Goal: Task Accomplishment & Management: Use online tool/utility

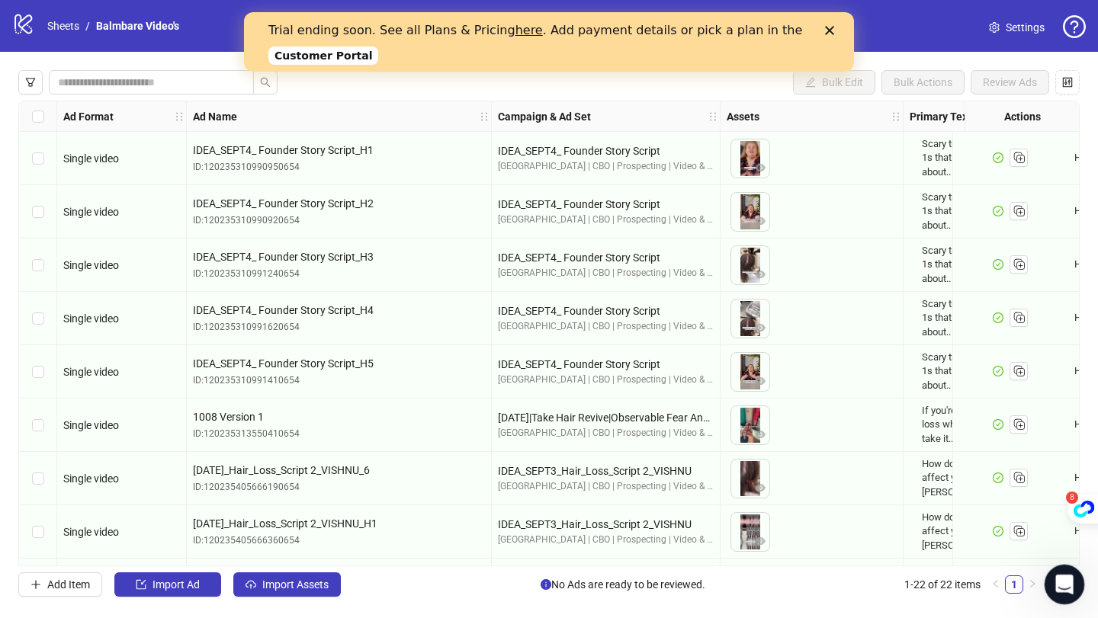
click at [1055, 584] on icon "Open Intercom Messenger" at bounding box center [1062, 582] width 25 height 25
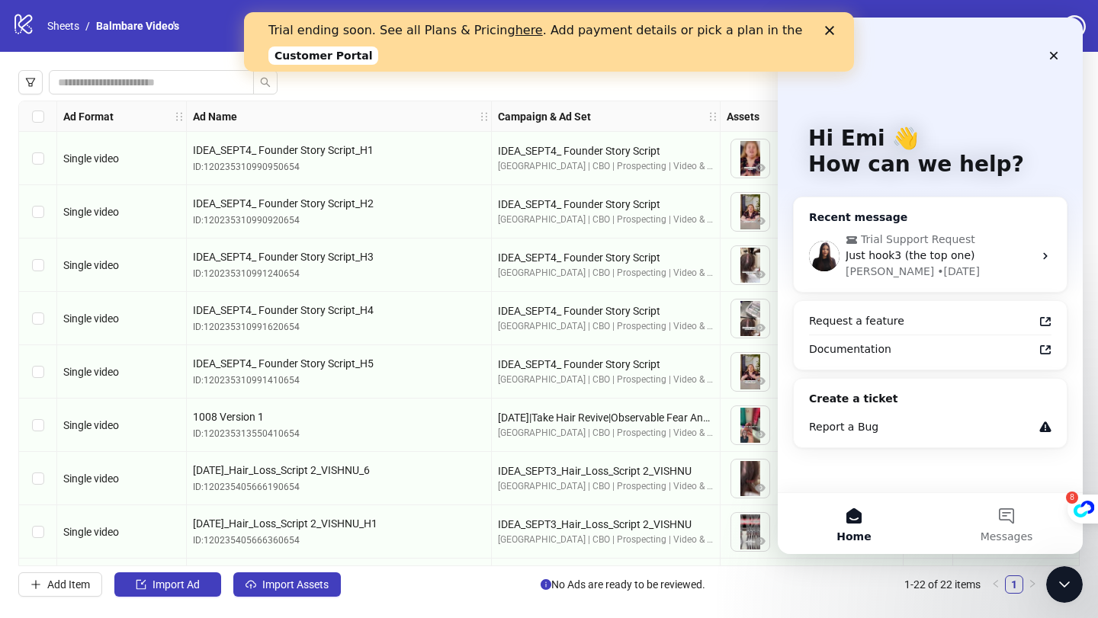
click at [942, 254] on span "Just hook3 (the top one)" at bounding box center [911, 255] width 130 height 12
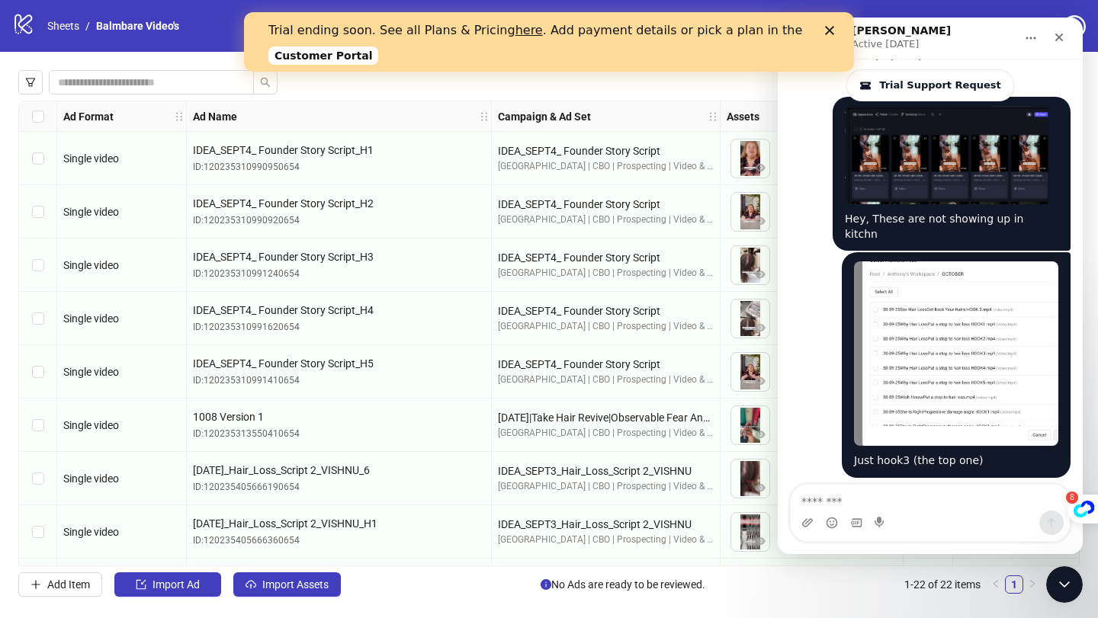
scroll to position [2788, 0]
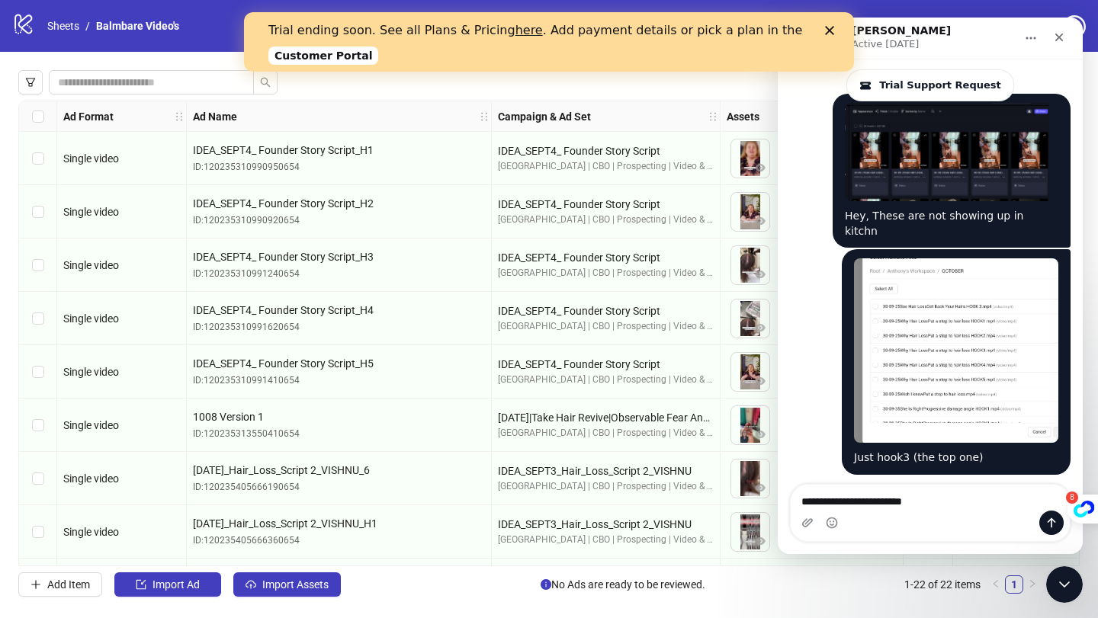
type textarea "**********"
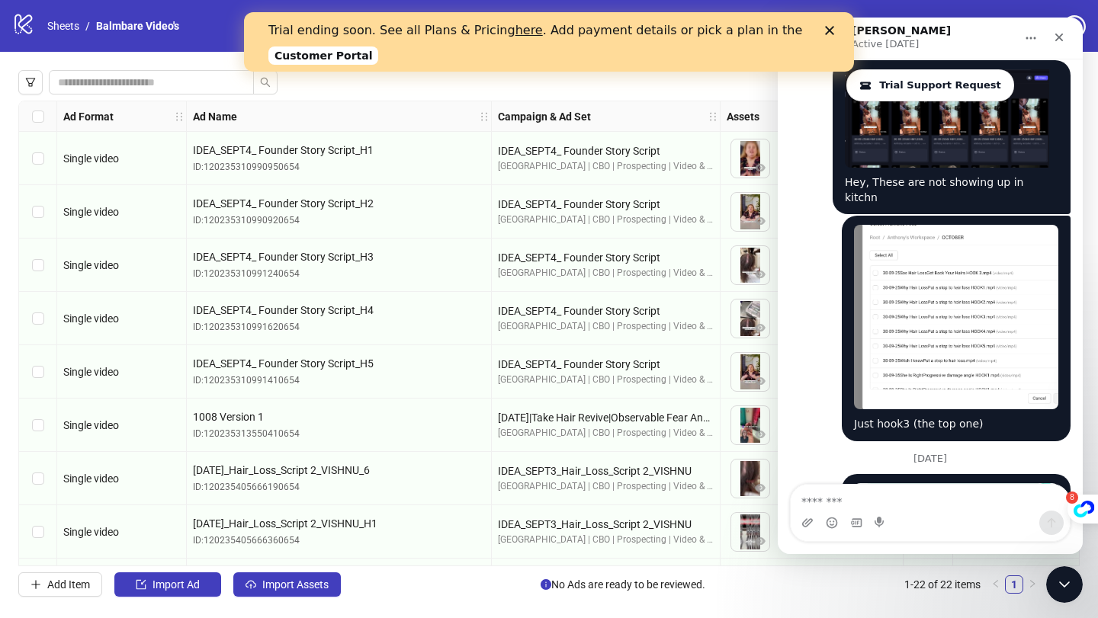
scroll to position [2823, 0]
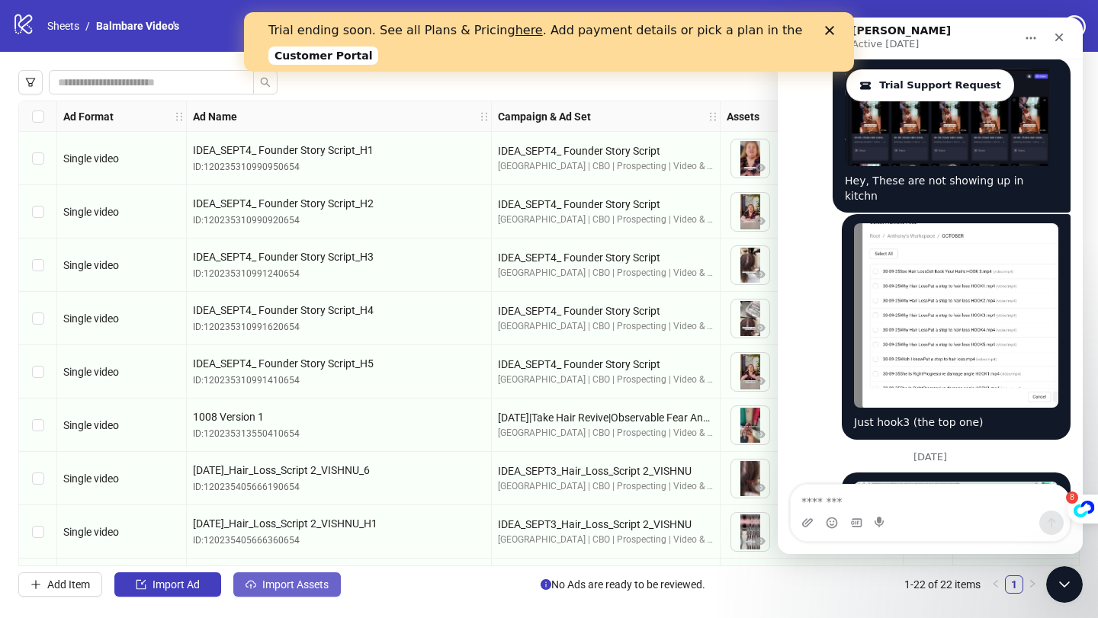
click at [300, 588] on span "Import Assets" at bounding box center [295, 585] width 66 height 12
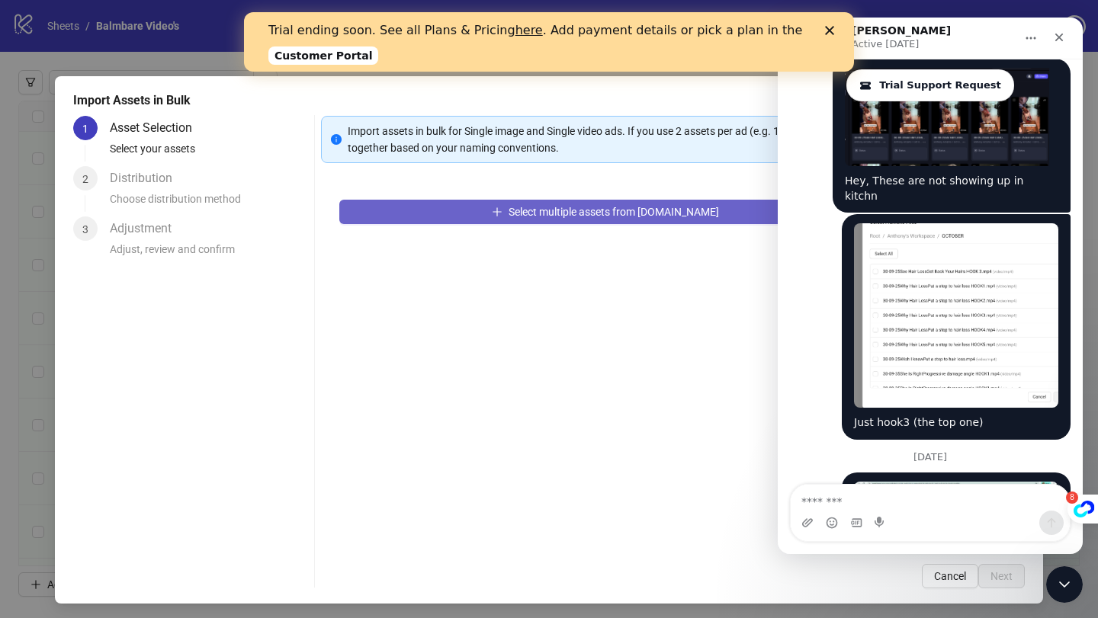
click at [544, 209] on span "Select multiple assets from [DOMAIN_NAME]" at bounding box center [614, 212] width 210 height 12
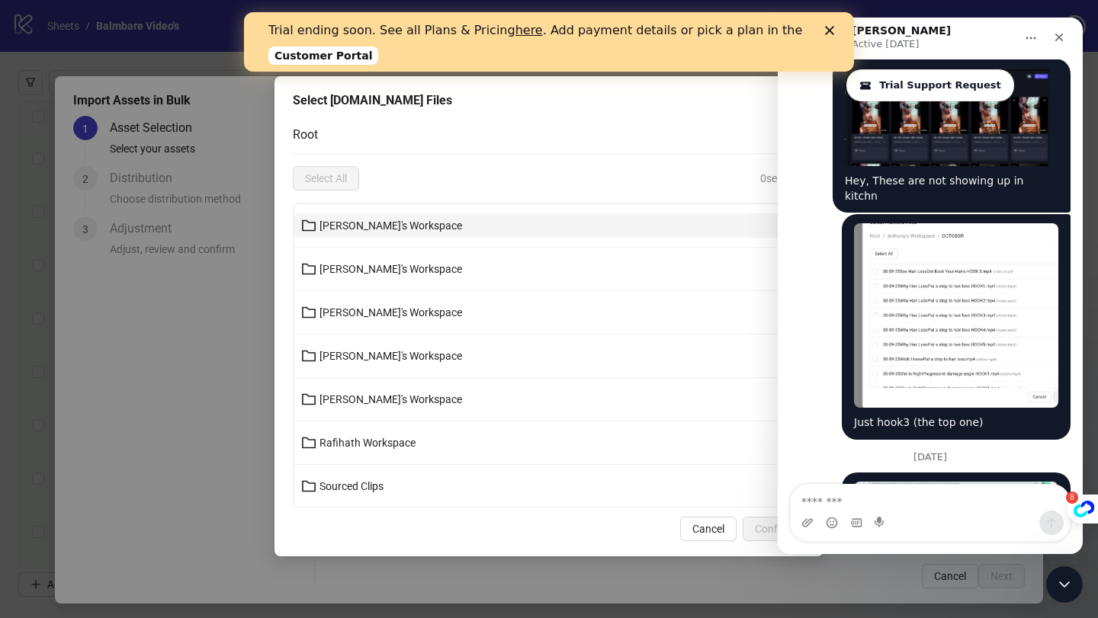
click at [479, 227] on button "[PERSON_NAME]'s Workspace" at bounding box center [548, 225] width 509 height 24
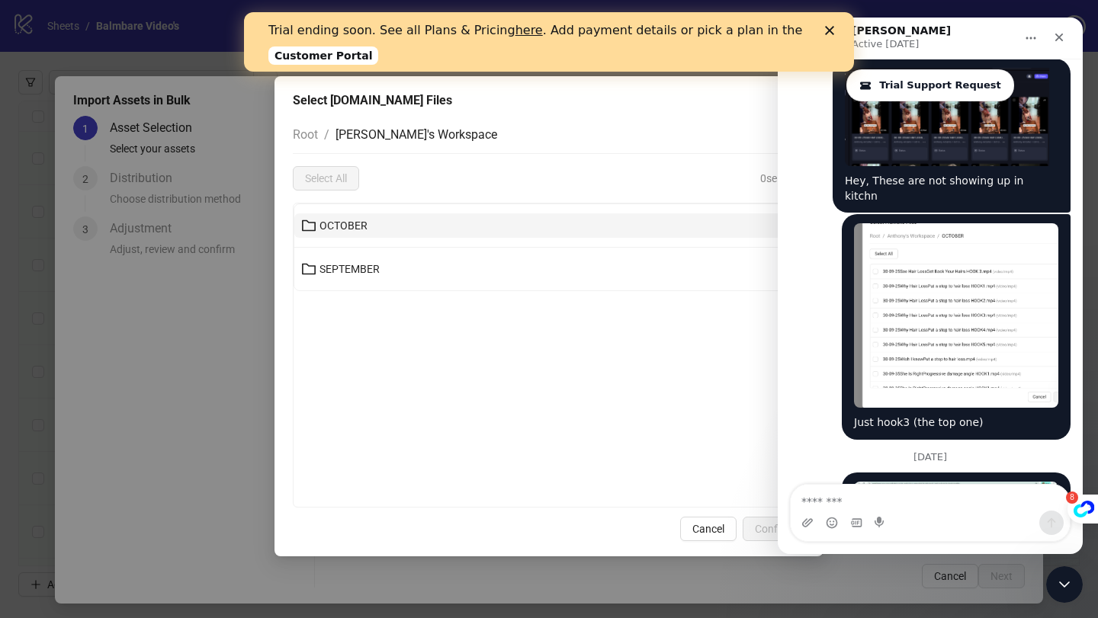
click at [469, 226] on button "OCTOBER" at bounding box center [548, 225] width 509 height 24
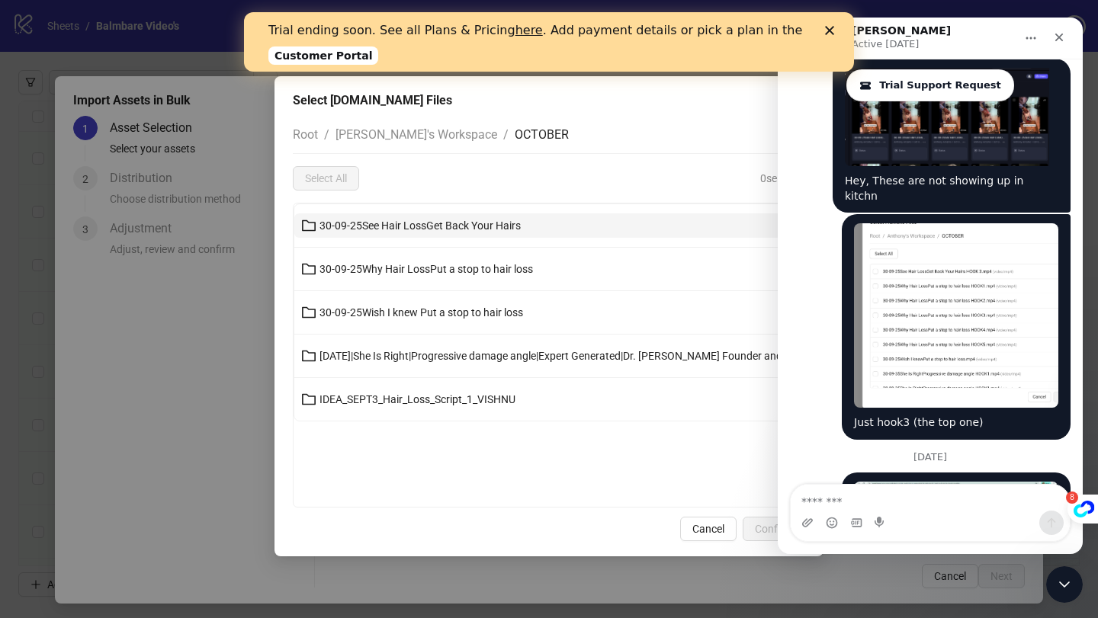
click at [496, 225] on span "30-09-25See Hair LossGet Back Your Hairs" at bounding box center [419, 226] width 201 height 12
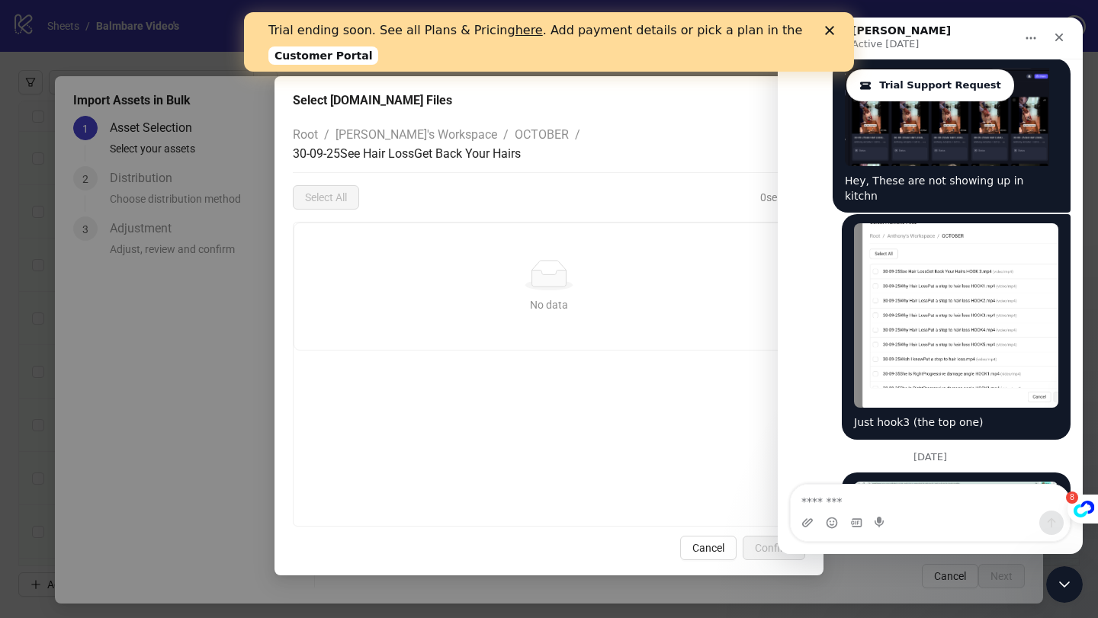
click at [141, 374] on div "Select [DOMAIN_NAME] Files Root / [PERSON_NAME]'s Workspace / OCTOBER / 30-09-2…" at bounding box center [549, 309] width 1098 height 618
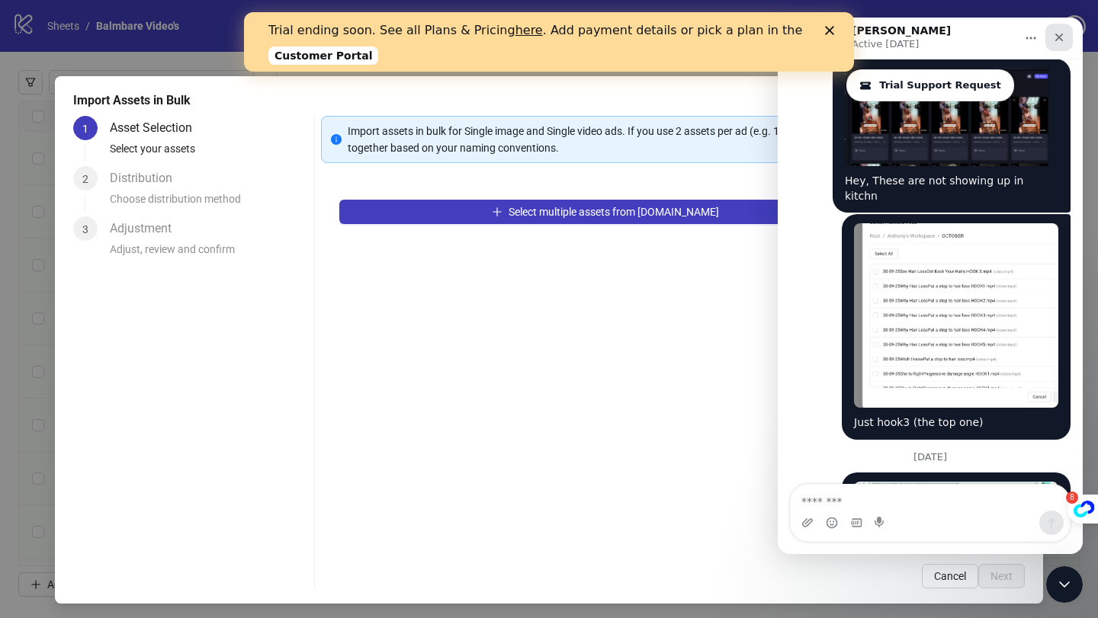
click at [1055, 42] on icon "Close" at bounding box center [1059, 37] width 12 height 12
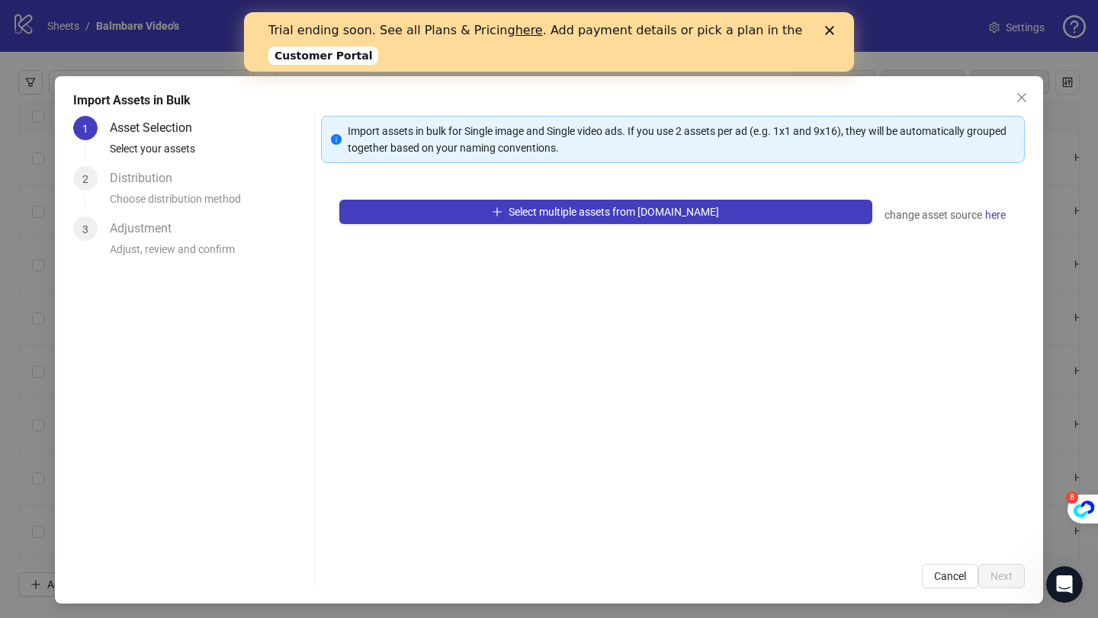
scroll to position [0, 0]
click at [827, 36] on div "Trial ending soon. See all Plans & Pricing here . Add payment details or pick a…" at bounding box center [548, 41] width 561 height 47
click at [830, 33] on icon "Close" at bounding box center [829, 30] width 9 height 9
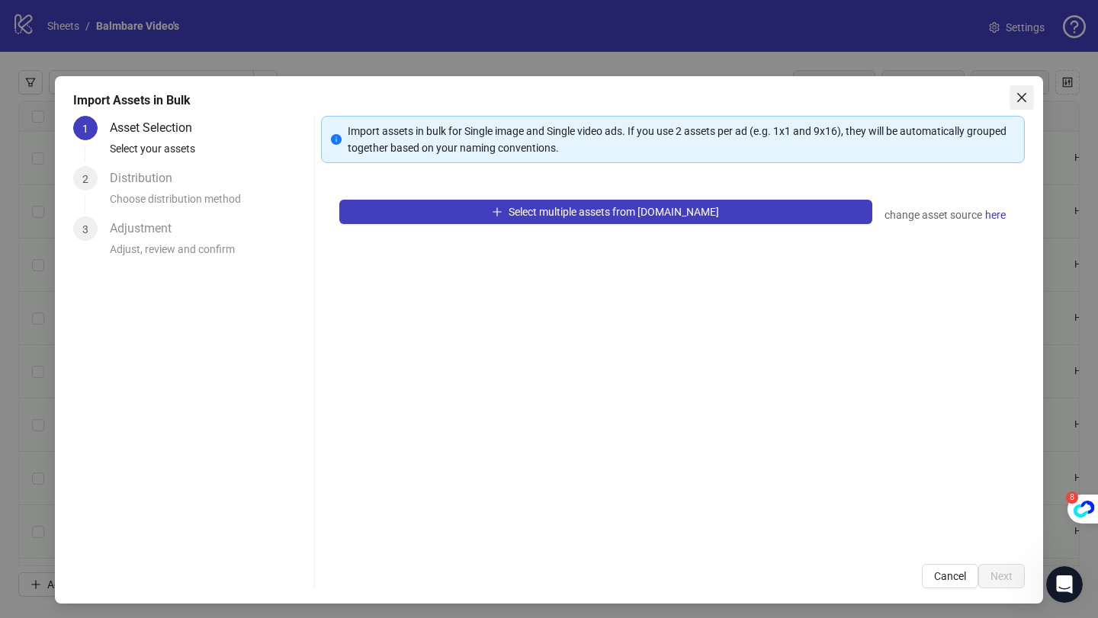
click at [1026, 99] on icon "close" at bounding box center [1022, 97] width 12 height 12
